Goal: Information Seeking & Learning: Find specific page/section

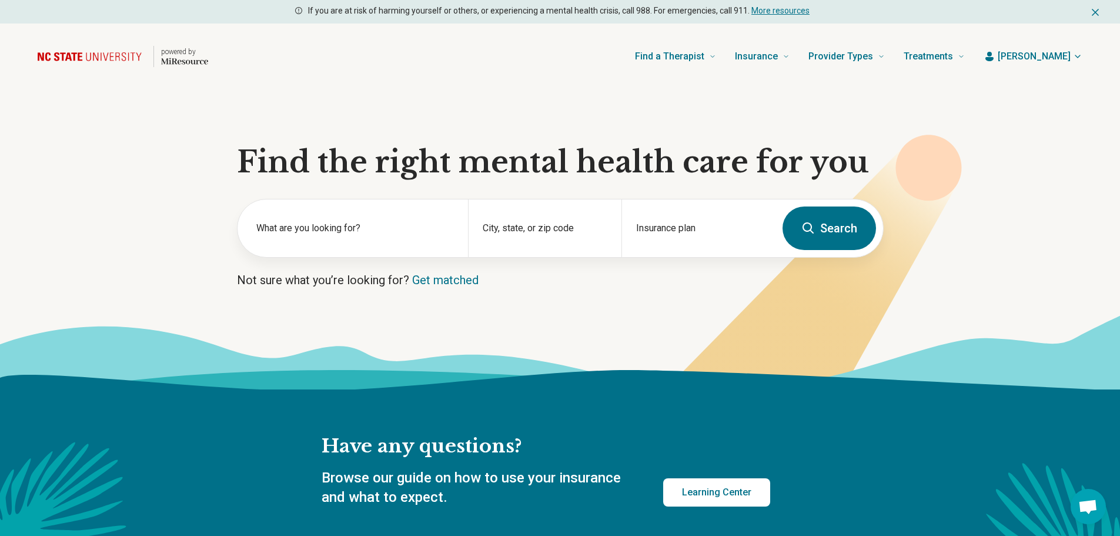
click at [1058, 53] on span "[PERSON_NAME]" at bounding box center [1034, 56] width 73 height 14
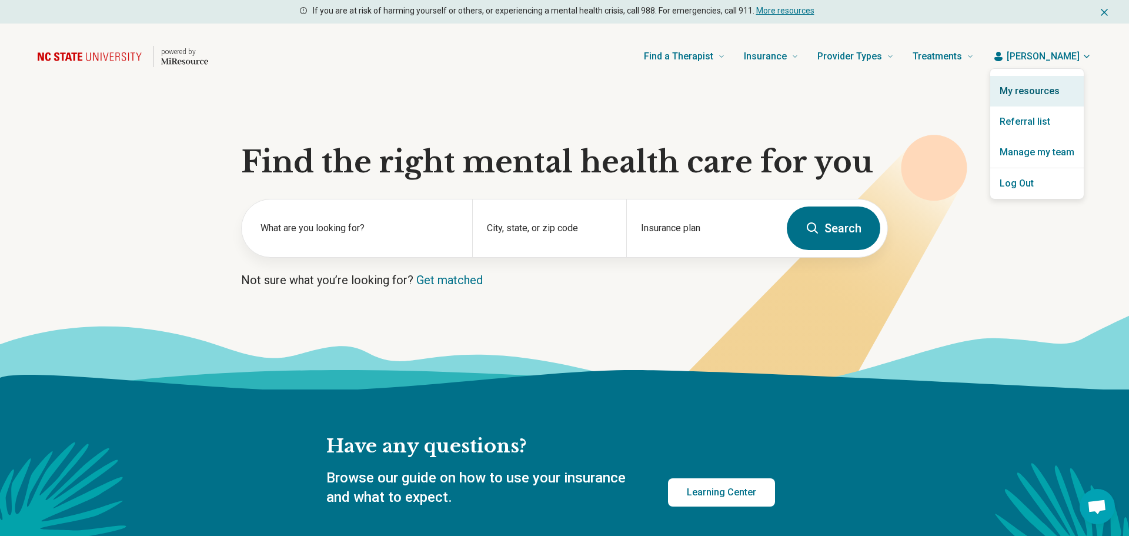
click at [1049, 89] on link "My resources" at bounding box center [1036, 91] width 93 height 31
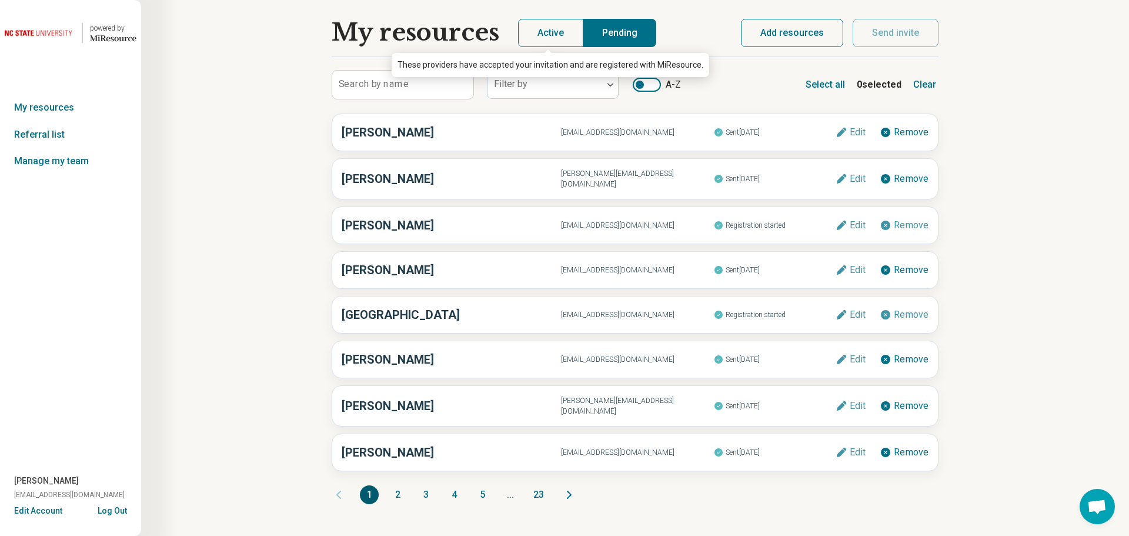
click at [533, 28] on button "Active" at bounding box center [550, 33] width 65 height 28
